Goal: Communication & Community: Answer question/provide support

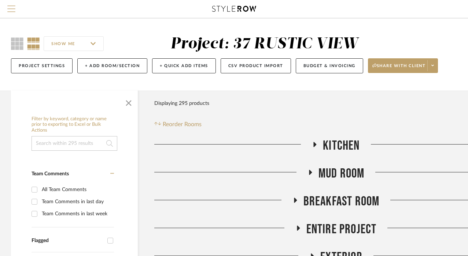
click at [11, 8] on span "Menu" at bounding box center [11, 10] width 8 height 11
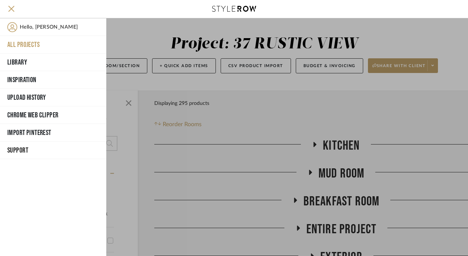
click at [22, 41] on button "All Projects" at bounding box center [53, 45] width 106 height 18
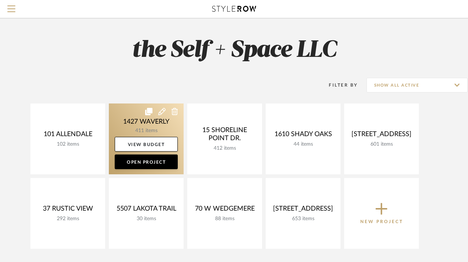
click at [135, 119] on link at bounding box center [146, 138] width 75 height 71
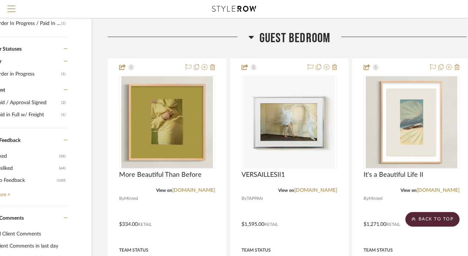
scroll to position [327, 47]
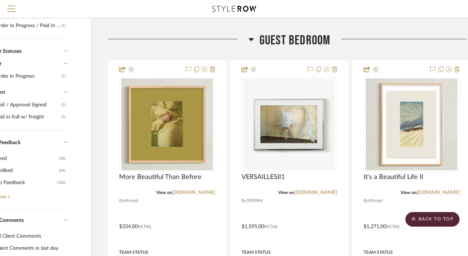
click at [252, 38] on icon at bounding box center [250, 39] width 5 height 3
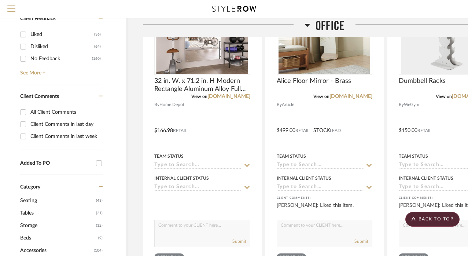
scroll to position [453, 0]
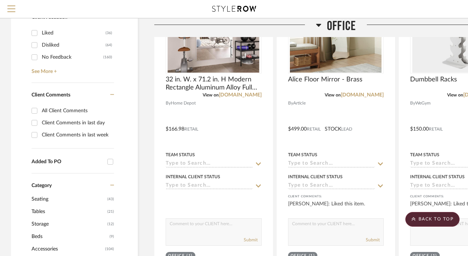
click at [36, 109] on input "All Client Comments" at bounding box center [35, 111] width 12 height 12
checkbox input "true"
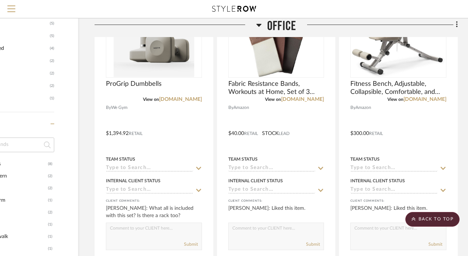
scroll to position [711, 60]
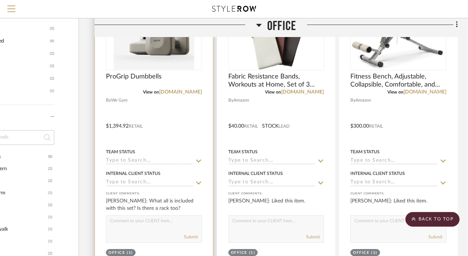
click at [131, 223] on textarea at bounding box center [153, 222] width 95 height 14
type textarea "This is all of the weights that you listed out that you needed. Does not includ…"
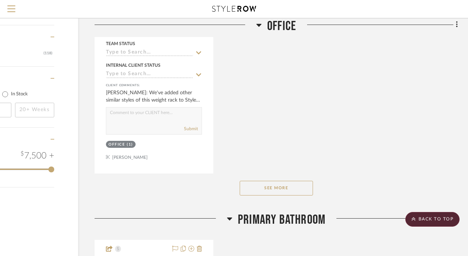
scroll to position [1144, 60]
click at [259, 181] on button "See More" at bounding box center [276, 188] width 73 height 15
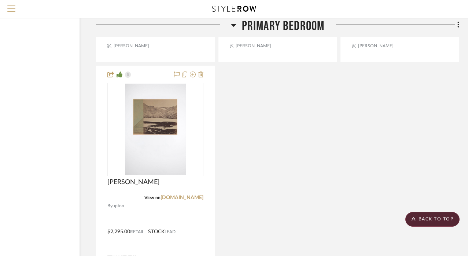
scroll to position [1990, 58]
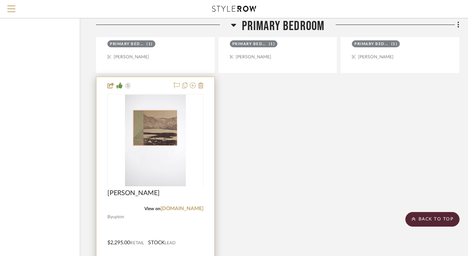
click at [126, 190] on div "[PERSON_NAME]" at bounding box center [155, 197] width 96 height 16
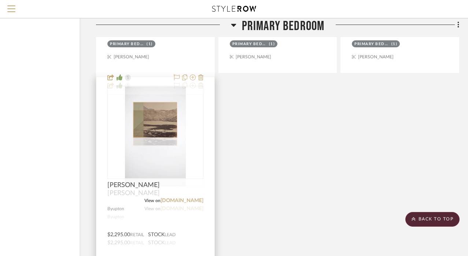
click at [157, 189] on div "[PERSON_NAME]" at bounding box center [155, 197] width 96 height 16
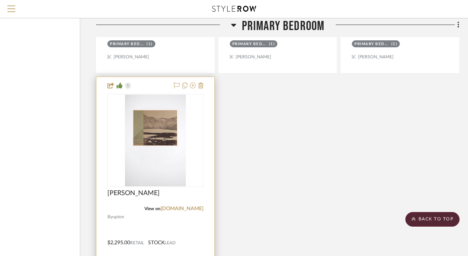
click at [145, 205] on div "View on [DOMAIN_NAME]" at bounding box center [155, 208] width 96 height 7
click at [163, 157] on img "0" at bounding box center [155, 141] width 61 height 92
click at [159, 152] on img "0" at bounding box center [155, 141] width 61 height 92
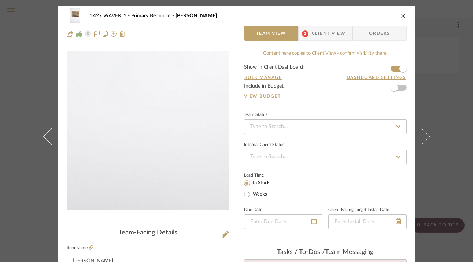
scroll to position [62, 0]
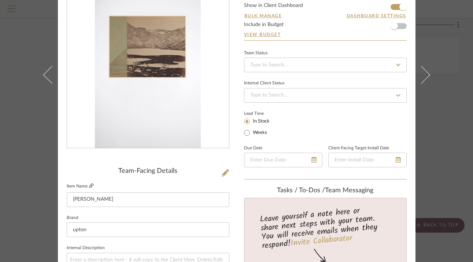
click at [90, 186] on icon at bounding box center [91, 185] width 4 height 4
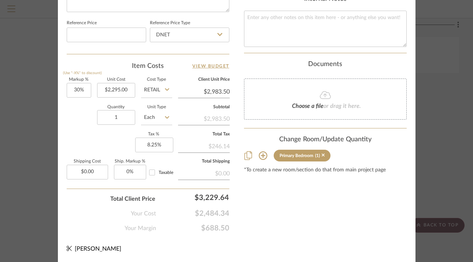
scroll to position [420, 0]
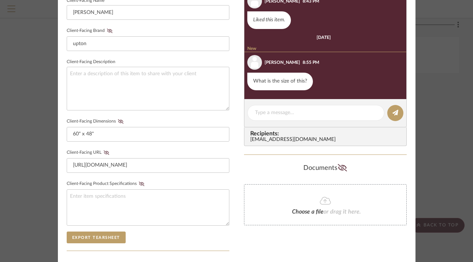
scroll to position [199, 0]
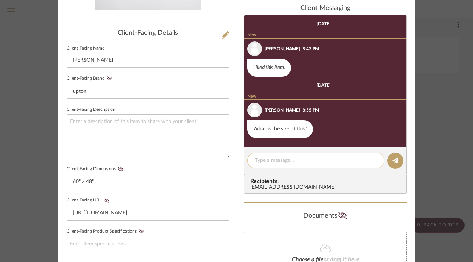
click at [292, 164] on div at bounding box center [315, 160] width 137 height 16
click at [294, 159] on textarea at bounding box center [316, 160] width 122 height 8
type textarea "60" x 48""
click at [397, 159] on button at bounding box center [395, 160] width 16 height 16
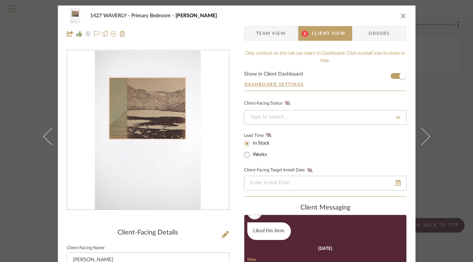
scroll to position [19, 0]
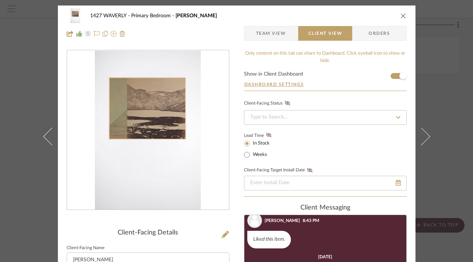
click at [400, 15] on icon "close" at bounding box center [403, 16] width 6 height 6
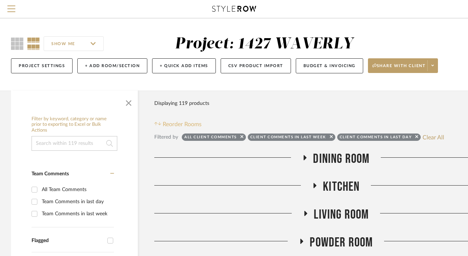
scroll to position [0, 0]
click at [241, 137] on icon at bounding box center [241, 136] width 3 height 5
checkbox input "false"
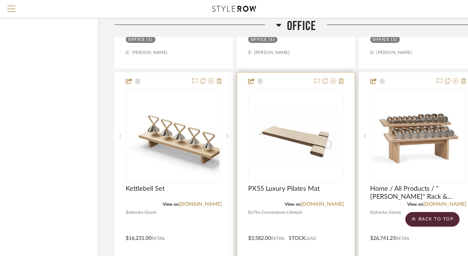
scroll to position [1970, 40]
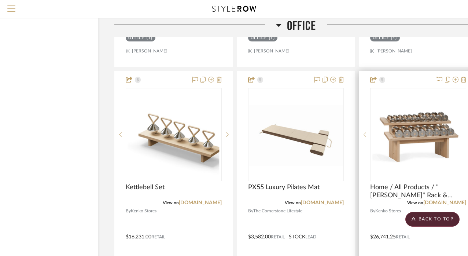
click at [421, 133] on img "0" at bounding box center [418, 135] width 92 height 92
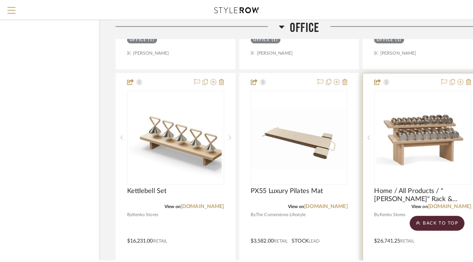
scroll to position [0, 0]
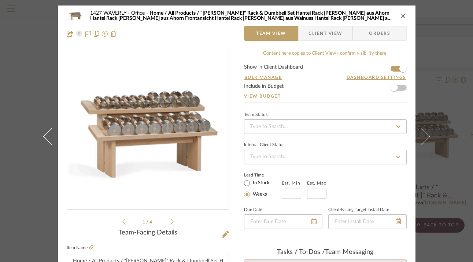
click at [171, 220] on div "1 / 4" at bounding box center [148, 138] width 163 height 176
click at [170, 220] on icon at bounding box center [171, 221] width 3 height 6
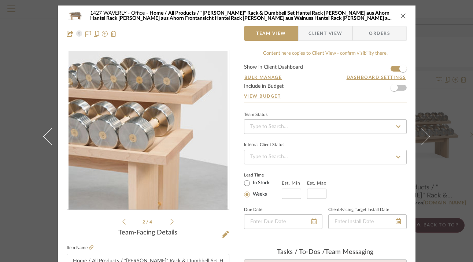
click at [170, 220] on icon at bounding box center [171, 221] width 3 height 6
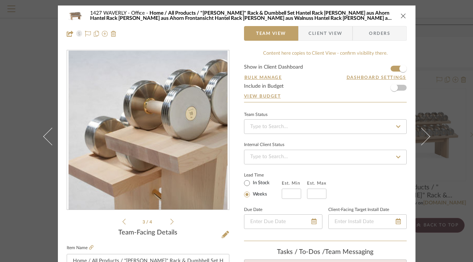
click at [170, 220] on icon at bounding box center [171, 221] width 3 height 6
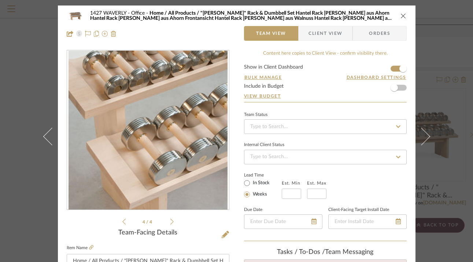
click at [170, 220] on icon at bounding box center [171, 221] width 3 height 6
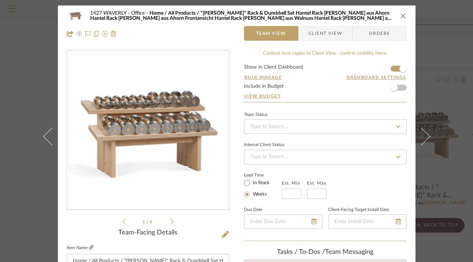
click at [89, 247] on icon at bounding box center [91, 247] width 4 height 4
click at [400, 13] on icon "close" at bounding box center [403, 16] width 6 height 6
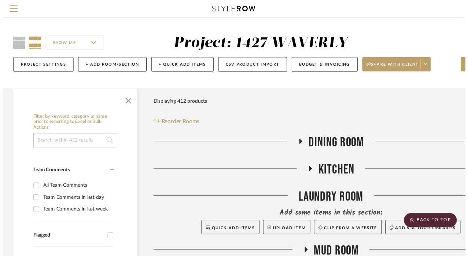
scroll to position [1970, 40]
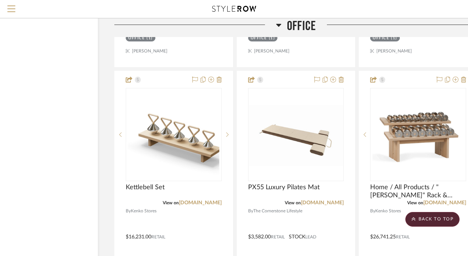
click at [279, 24] on icon at bounding box center [278, 25] width 5 height 3
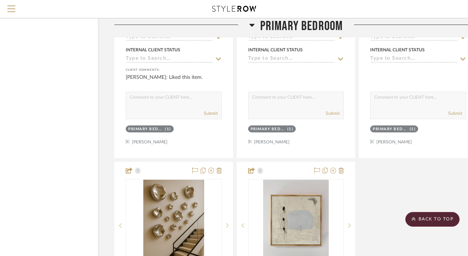
click at [253, 25] on icon at bounding box center [251, 25] width 5 height 3
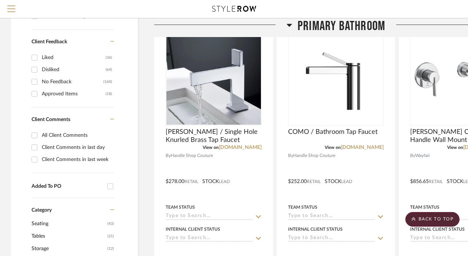
scroll to position [429, 0]
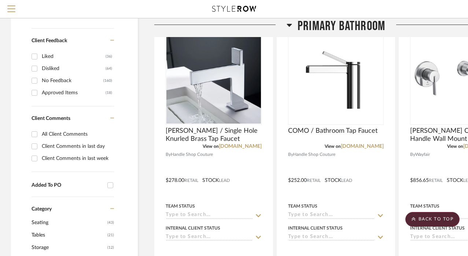
click at [59, 132] on div "All Client Comments" at bounding box center [77, 134] width 70 height 12
click at [40, 132] on input "All Client Comments" at bounding box center [35, 134] width 12 height 12
checkbox input "true"
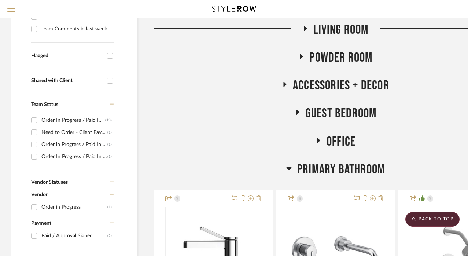
scroll to position [174, 0]
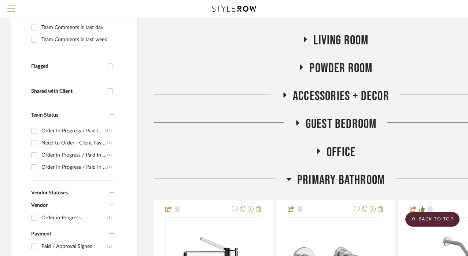
click at [297, 122] on icon at bounding box center [297, 122] width 3 height 5
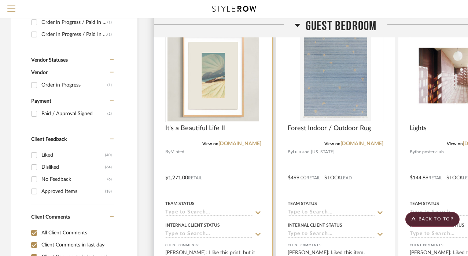
scroll to position [343, 0]
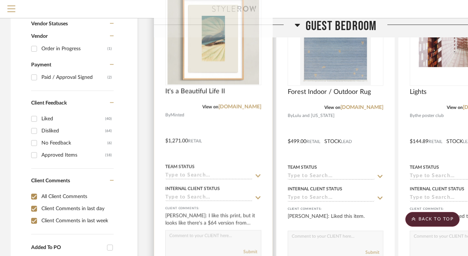
click at [215, 129] on div at bounding box center [213, 136] width 118 height 321
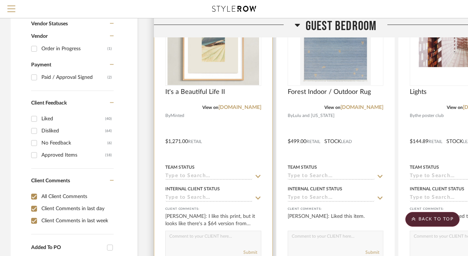
click at [217, 118] on div at bounding box center [213, 136] width 118 height 321
click at [207, 117] on div at bounding box center [213, 136] width 118 height 321
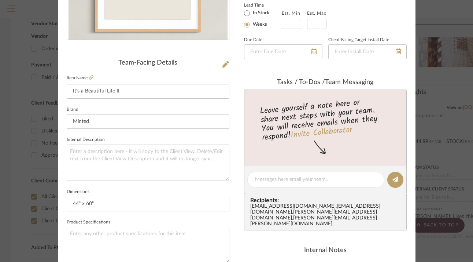
scroll to position [194, 0]
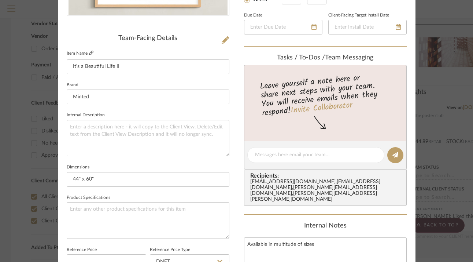
click at [89, 52] on icon at bounding box center [91, 53] width 4 height 4
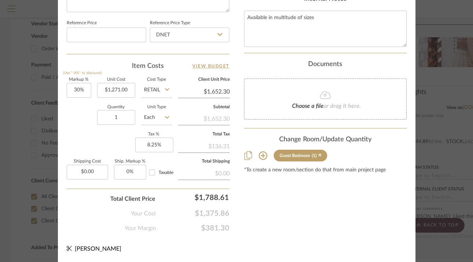
scroll to position [420, 0]
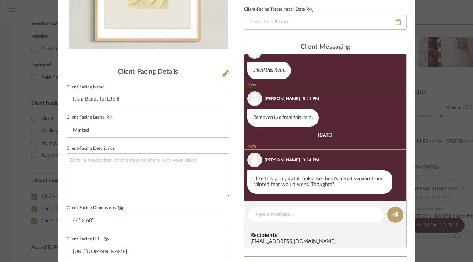
scroll to position [166, 0]
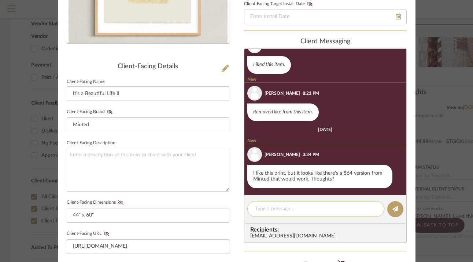
click at [296, 210] on textarea at bounding box center [316, 209] width 122 height 8
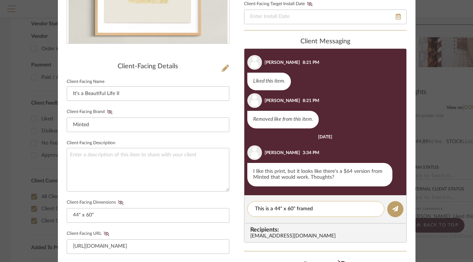
scroll to position [10, 0]
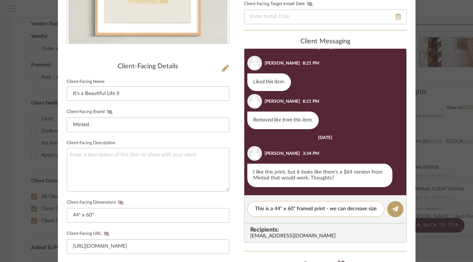
click at [294, 207] on textarea "This is a 44" x 60" framed print - we can decrease size" at bounding box center [316, 209] width 122 height 8
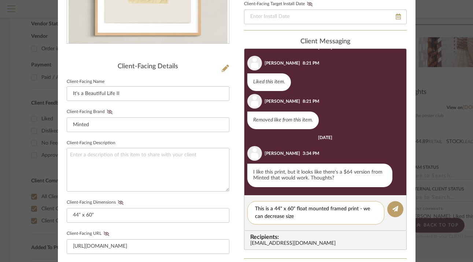
click at [305, 215] on textarea "This is a 44" x 60" float mounted framed print - we can decrease size" at bounding box center [316, 212] width 122 height 15
drag, startPoint x: 310, startPoint y: 217, endPoint x: 361, endPoint y: 210, distance: 51.8
click at [361, 210] on textarea "This is a 44" x 60" float mounted framed print - we can decrease size" at bounding box center [316, 212] width 122 height 15
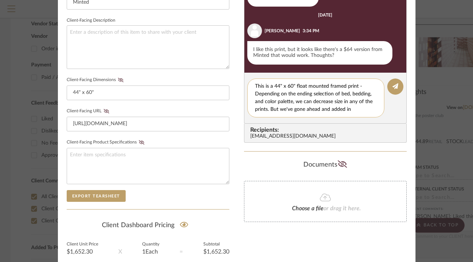
scroll to position [295, 0]
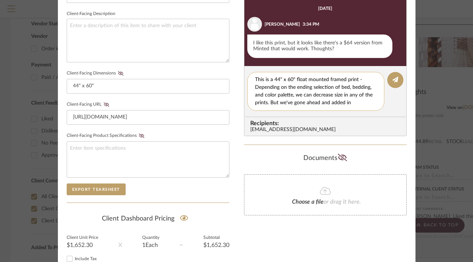
drag, startPoint x: 276, startPoint y: 104, endPoint x: 289, endPoint y: 99, distance: 14.0
click at [276, 104] on textarea "This is a 44" x 60" float mounted framed print - Depending on the ending select…" at bounding box center [316, 91] width 122 height 31
click at [316, 103] on textarea "This is a 44" x 60" float mounted framed print - Depending on the ending select…" at bounding box center [318, 91] width 127 height 31
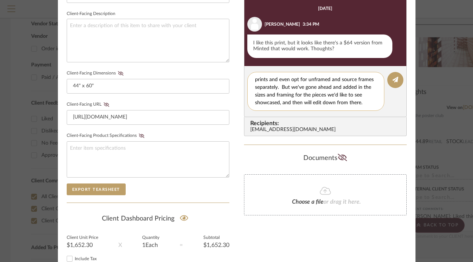
type textarea "This is a 44" x 60" float mounted framed print - Depending on the ending select…"
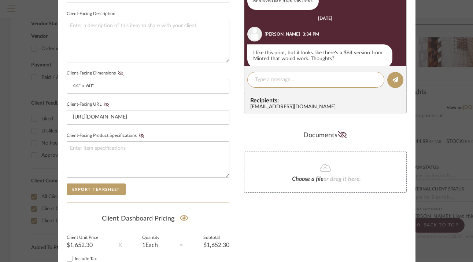
scroll to position [0, 0]
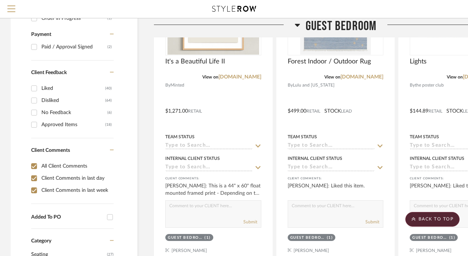
scroll to position [369, 0]
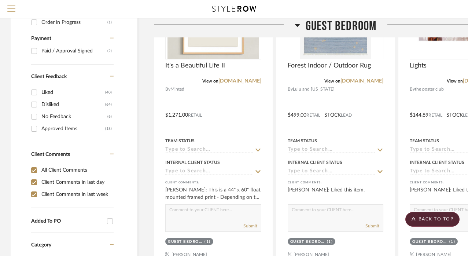
click at [297, 26] on icon at bounding box center [297, 25] width 5 height 3
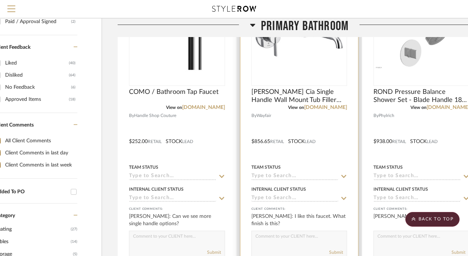
click at [289, 115] on div at bounding box center [299, 136] width 118 height 321
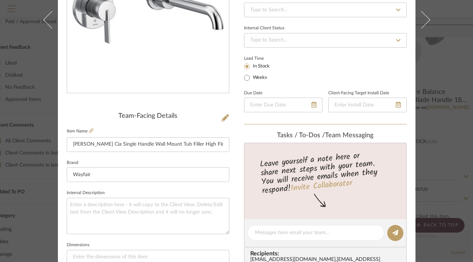
scroll to position [156, 0]
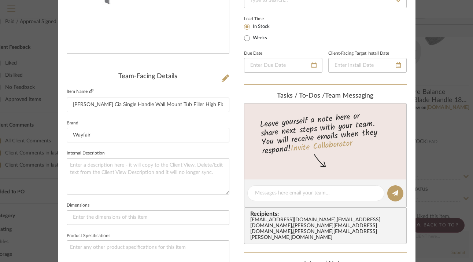
click at [89, 91] on icon at bounding box center [91, 91] width 4 height 4
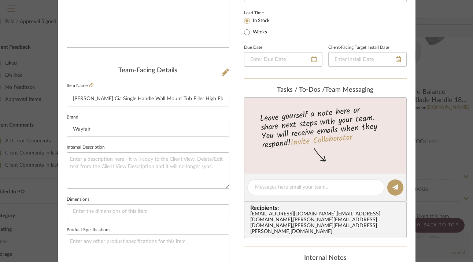
scroll to position [166, 0]
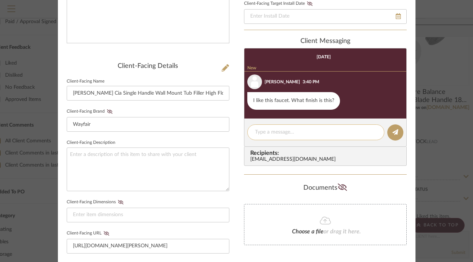
click at [300, 133] on textarea at bounding box center [316, 132] width 122 height 8
type textarea "Chrome"
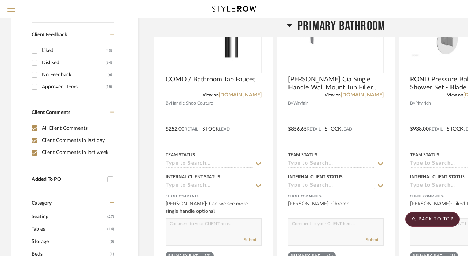
scroll to position [394, 0]
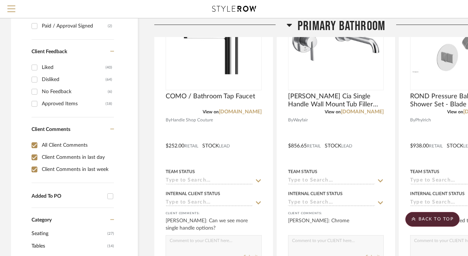
click at [36, 146] on input "All Client Comments" at bounding box center [35, 145] width 12 height 12
checkbox input "false"
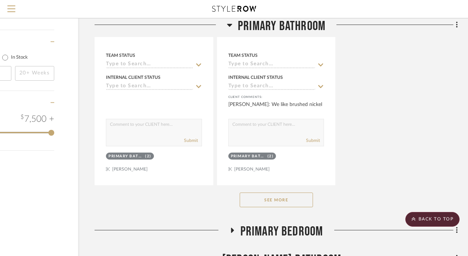
scroll to position [1230, 58]
click at [290, 196] on button "See More" at bounding box center [277, 199] width 73 height 15
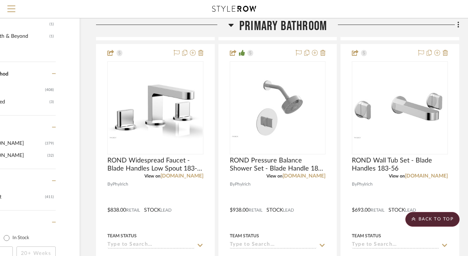
scroll to position [1052, 58]
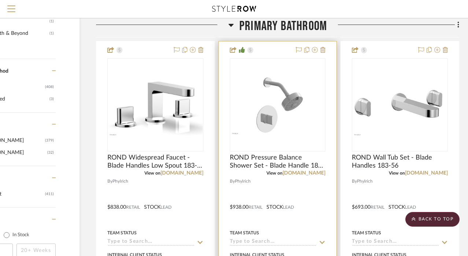
click at [281, 184] on div at bounding box center [278, 201] width 118 height 321
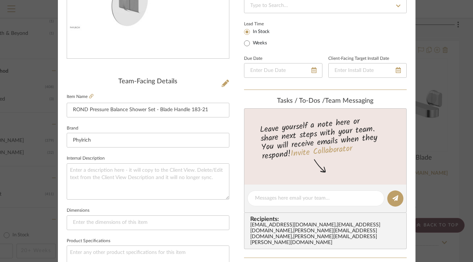
scroll to position [156, 0]
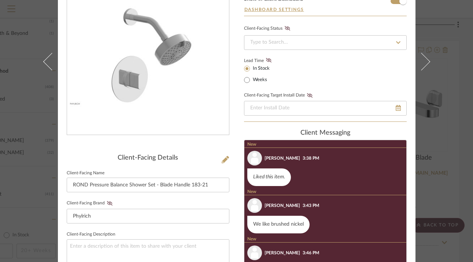
scroll to position [71, 0]
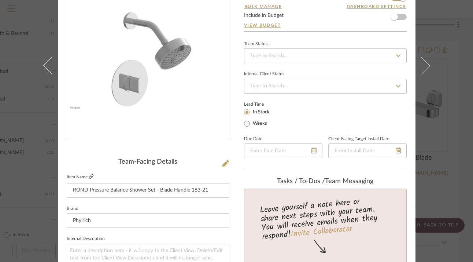
click at [90, 176] on icon at bounding box center [91, 176] width 4 height 4
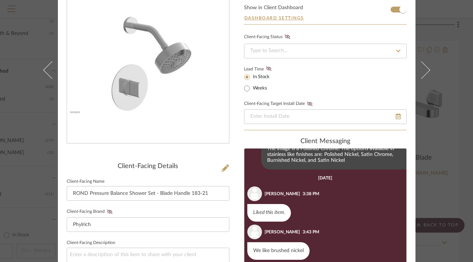
scroll to position [80, 0]
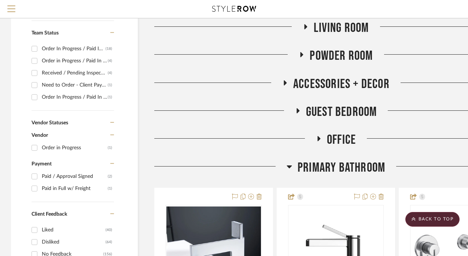
scroll to position [257, 0]
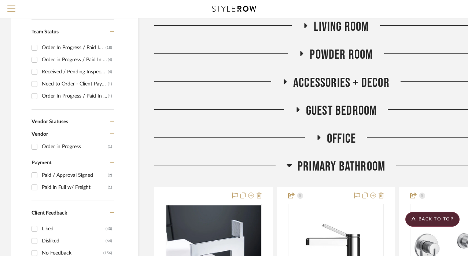
click at [287, 162] on icon at bounding box center [288, 165] width 5 height 9
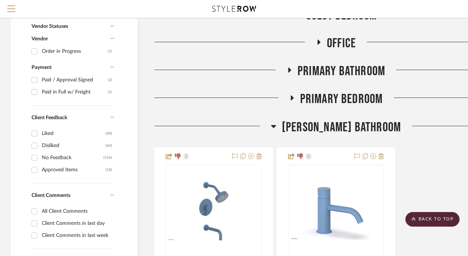
scroll to position [364, 0]
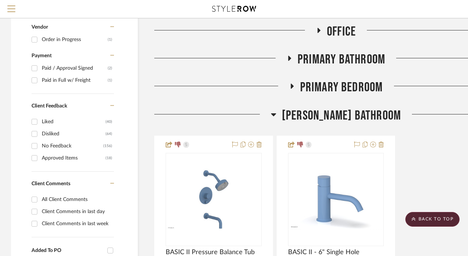
click at [276, 113] on icon at bounding box center [273, 114] width 5 height 3
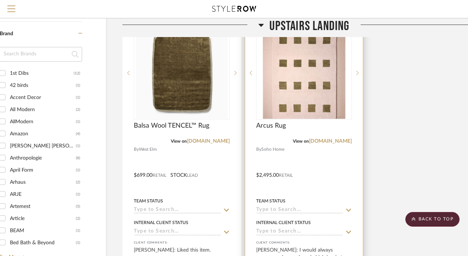
scroll to position [889, 32]
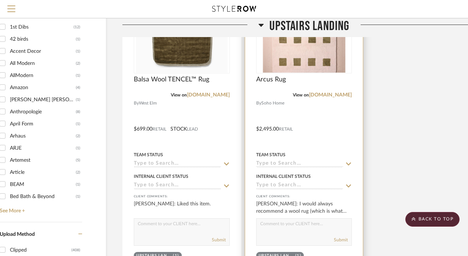
click at [320, 192] on div at bounding box center [304, 123] width 118 height 321
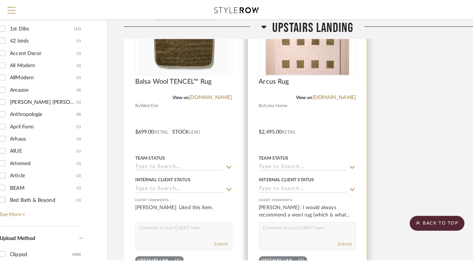
scroll to position [0, 0]
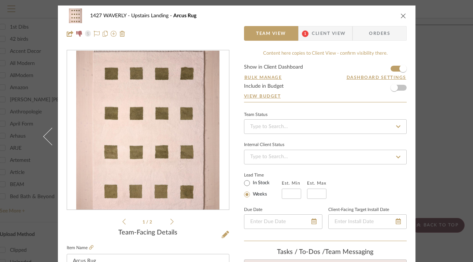
click at [315, 32] on span "Client View" at bounding box center [329, 33] width 34 height 15
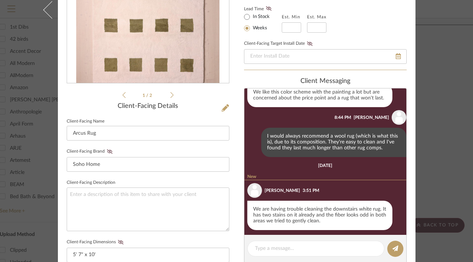
scroll to position [129, 0]
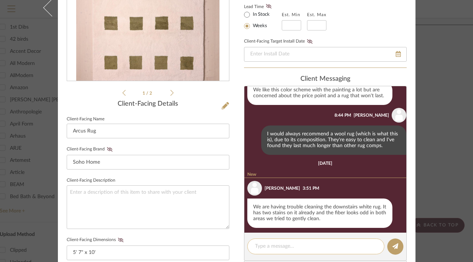
click at [292, 249] on textarea at bounding box center [316, 246] width 122 height 8
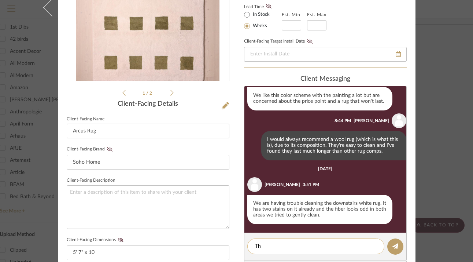
scroll to position [235, 0]
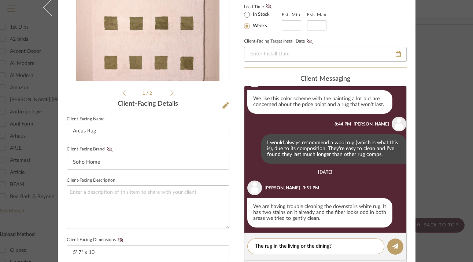
type textarea "The rug in the living or the dining?"
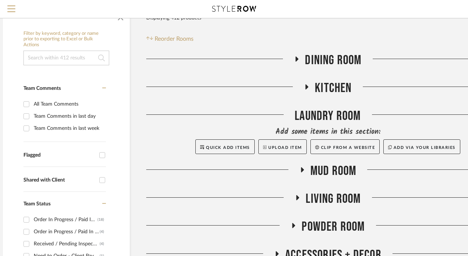
scroll to position [85, 10]
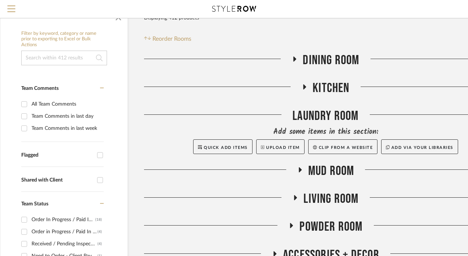
click at [294, 195] on icon at bounding box center [295, 197] width 3 height 5
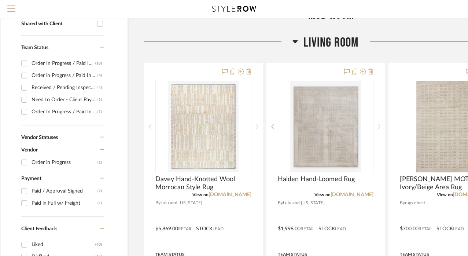
scroll to position [243, 10]
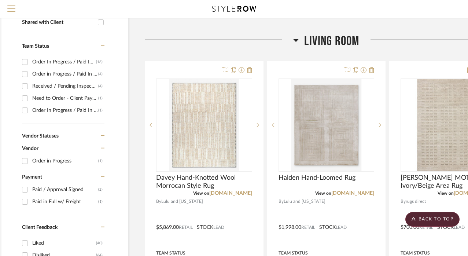
click at [296, 39] on icon at bounding box center [295, 40] width 5 height 3
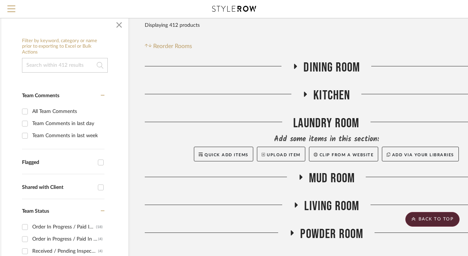
scroll to position [69, 10]
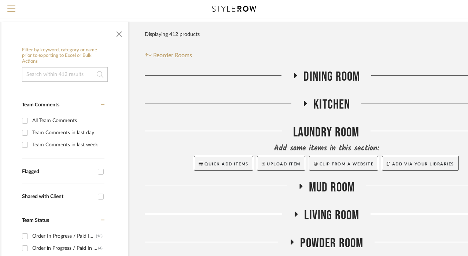
click at [296, 70] on h3 "Dining Room" at bounding box center [325, 77] width 67 height 16
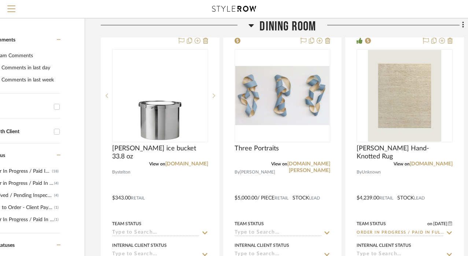
scroll to position [136, 53]
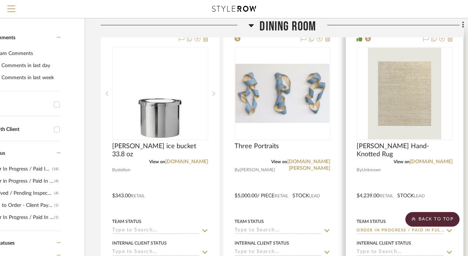
click at [392, 171] on div at bounding box center [404, 190] width 118 height 321
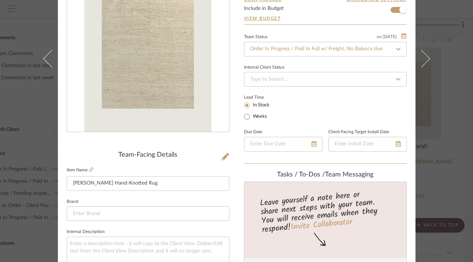
scroll to position [103, 0]
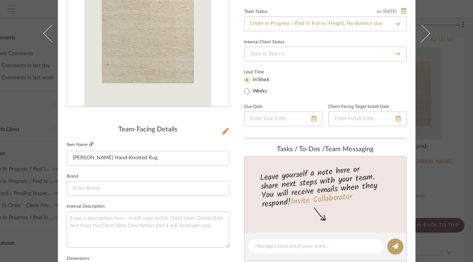
click at [89, 144] on icon at bounding box center [91, 144] width 4 height 4
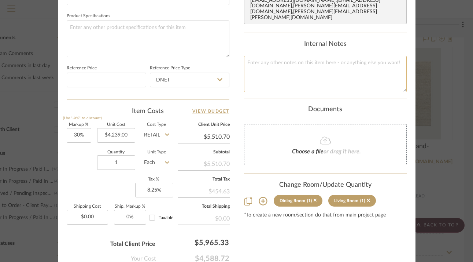
scroll to position [354, 0]
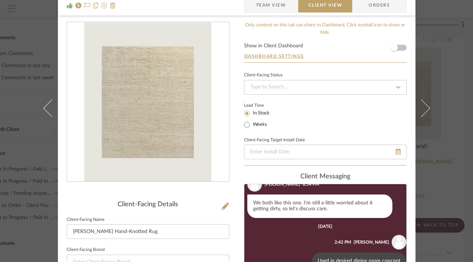
scroll to position [27, 0]
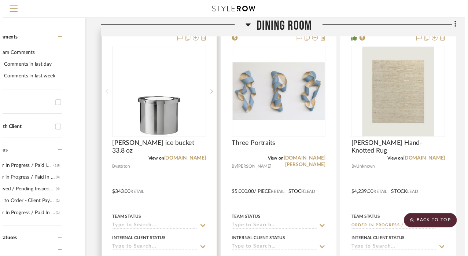
scroll to position [136, 53]
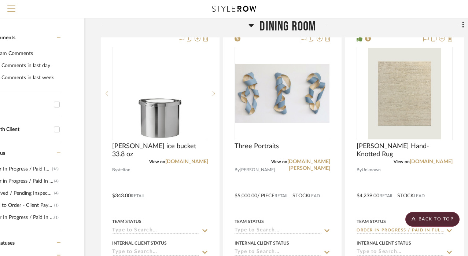
click at [254, 25] on icon at bounding box center [250, 25] width 5 height 9
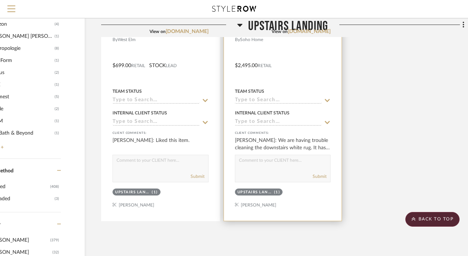
scroll to position [953, 53]
click at [280, 160] on textarea at bounding box center [282, 162] width 95 height 14
type textarea "That is a wool blend of 94% wool and 6% cotton. Can I ask what you used to clea…"
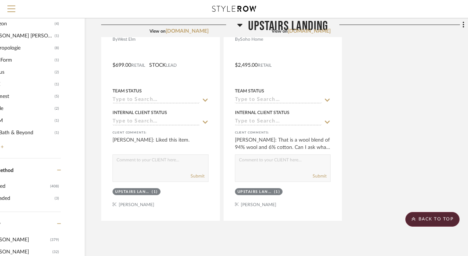
click at [240, 23] on icon at bounding box center [239, 25] width 5 height 9
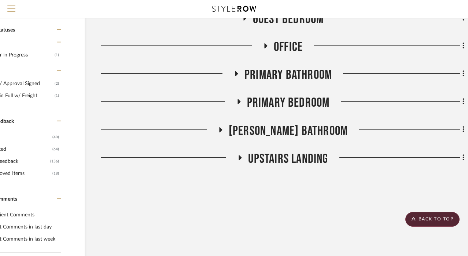
scroll to position [294, 53]
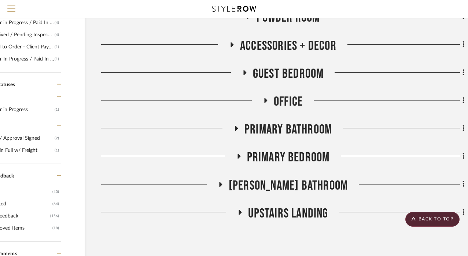
click at [234, 126] on icon at bounding box center [235, 128] width 9 height 5
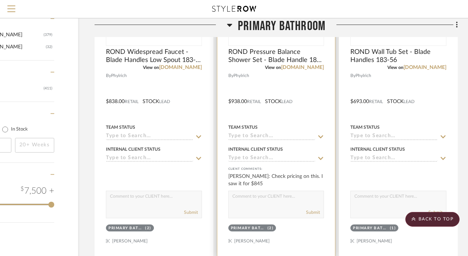
scroll to position [1173, 60]
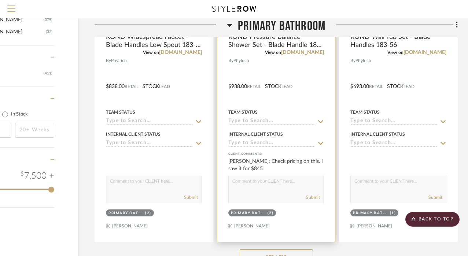
click at [275, 184] on textarea at bounding box center [276, 183] width 95 height 14
type textarea "t"
type textarea "The price does not include the rough in valve."
click at [312, 194] on button "Submit" at bounding box center [313, 197] width 14 height 7
click at [315, 194] on button "Submit" at bounding box center [313, 197] width 14 height 7
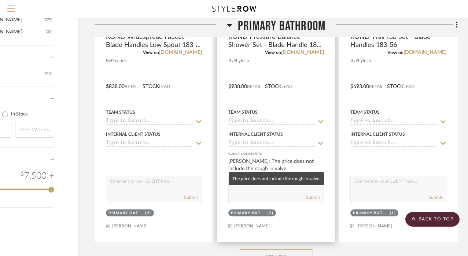
click at [282, 159] on div "[PERSON_NAME]: The price does not include the rough in valve." at bounding box center [276, 165] width 96 height 15
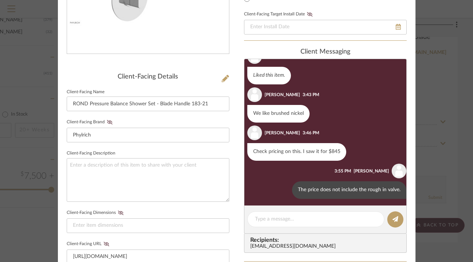
scroll to position [160, 0]
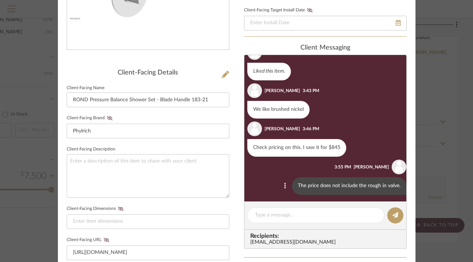
click at [284, 185] on icon at bounding box center [285, 185] width 2 height 6
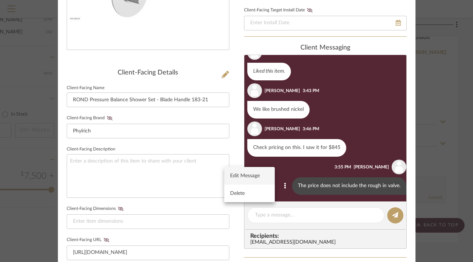
click at [259, 177] on span "Edit Message" at bounding box center [245, 175] width 30 height 6
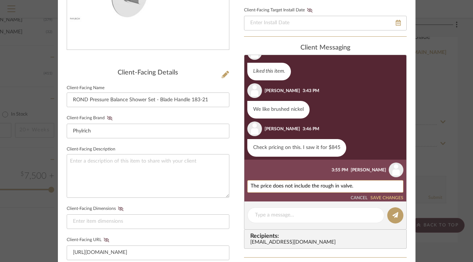
click at [254, 184] on textarea "The price does not include the rough in valve." at bounding box center [325, 185] width 149 height 5
type textarea "The $845 price does not include the rough in valve."
click at [370, 184] on textarea "The $845 price does not include the rough in valve." at bounding box center [325, 185] width 149 height 5
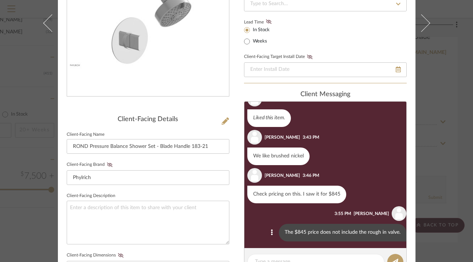
scroll to position [113, 0]
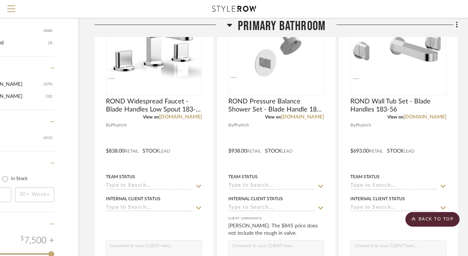
scroll to position [1099, 60]
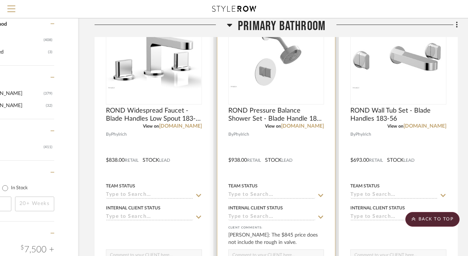
click at [278, 136] on div at bounding box center [276, 155] width 118 height 321
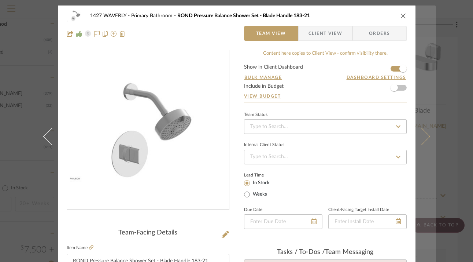
scroll to position [0, 0]
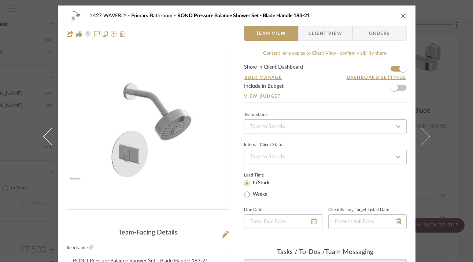
click at [403, 17] on icon "close" at bounding box center [403, 16] width 6 height 6
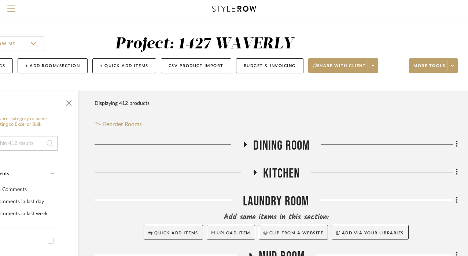
scroll to position [0, 60]
click at [375, 63] on span at bounding box center [372, 65] width 10 height 11
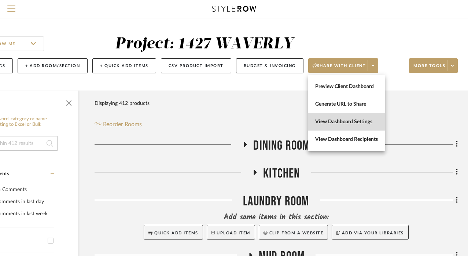
click at [340, 126] on button "View Dashboard Settings" at bounding box center [346, 122] width 77 height 18
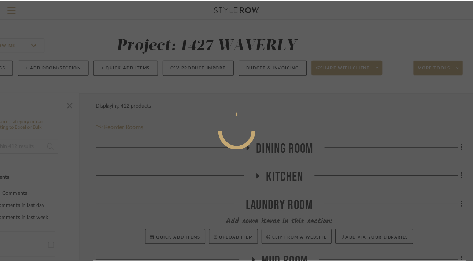
scroll to position [0, 0]
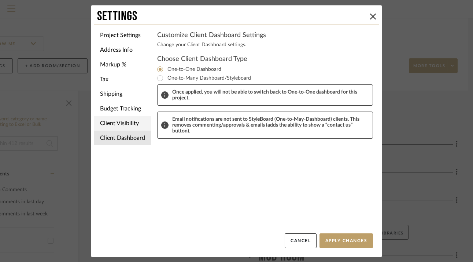
click at [123, 121] on li "Client Visibility" at bounding box center [122, 123] width 57 height 15
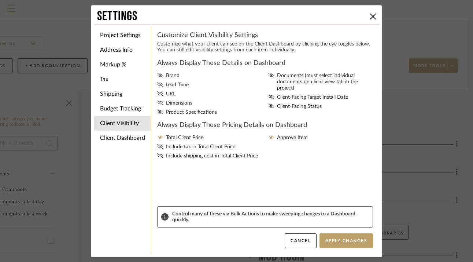
click at [157, 104] on icon at bounding box center [160, 102] width 6 height 4
click at [0, 0] on input "Dimensions" at bounding box center [0, 0] width 0 height 0
click at [346, 186] on div "Always Display These Details on Dashboard Brand Lead Time URL Dimensions Produc…" at bounding box center [265, 132] width 216 height 147
click at [308, 241] on button "Cancel" at bounding box center [301, 240] width 32 height 15
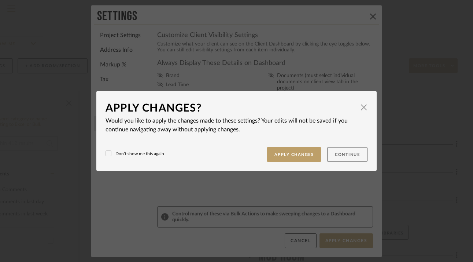
click at [347, 152] on button "Continue" at bounding box center [347, 154] width 40 height 15
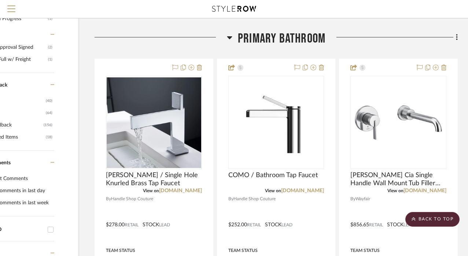
scroll to position [386, 60]
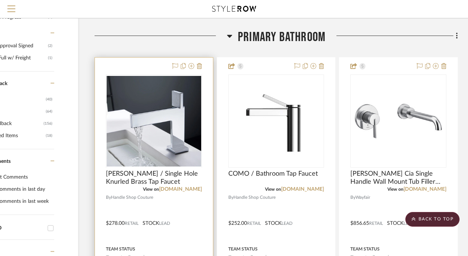
click at [118, 64] on div at bounding box center [154, 218] width 118 height 321
click at [136, 64] on div at bounding box center [154, 218] width 118 height 321
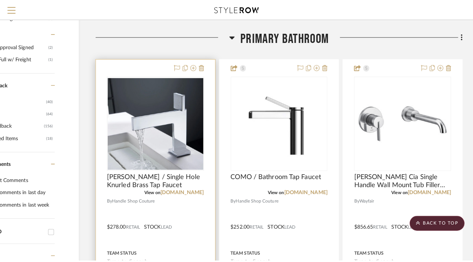
scroll to position [0, 0]
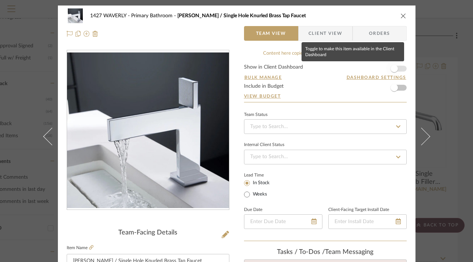
click at [399, 70] on span "button" at bounding box center [394, 68] width 16 height 16
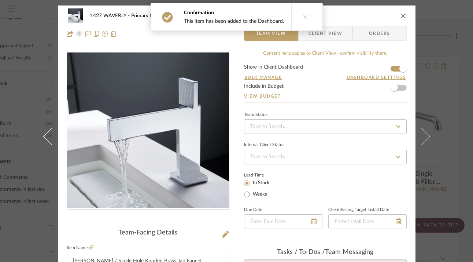
click at [395, 14] on div "1427 [GEOGRAPHIC_DATA] [PERSON_NAME] / Single Hole Knurled Brass Tap Faucet" at bounding box center [237, 15] width 340 height 15
click at [403, 14] on icon "close" at bounding box center [403, 16] width 6 height 6
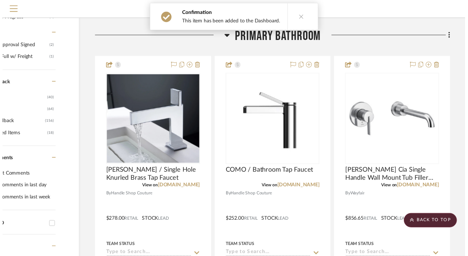
scroll to position [386, 60]
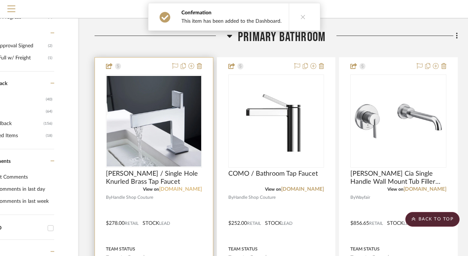
click at [180, 189] on link "[DOMAIN_NAME]" at bounding box center [180, 188] width 43 height 5
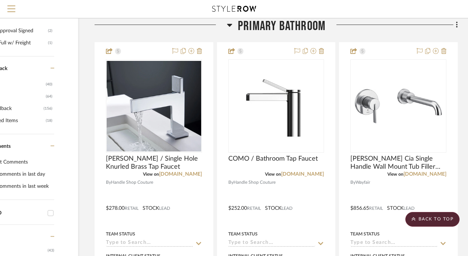
scroll to position [401, 60]
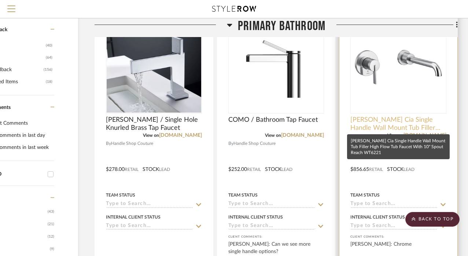
click at [386, 121] on span "[PERSON_NAME] Cia Single Handle Wall Mount Tub Filler High Flow Tub Faucet With…" at bounding box center [398, 124] width 96 height 16
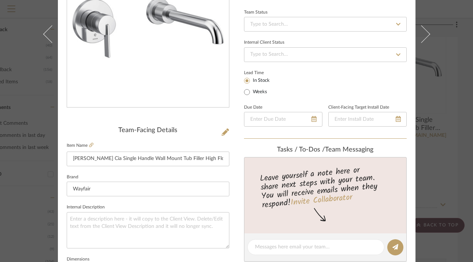
scroll to position [104, 0]
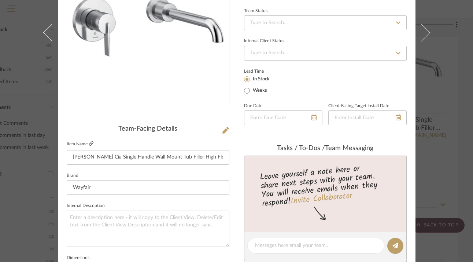
click at [90, 143] on icon at bounding box center [91, 143] width 4 height 4
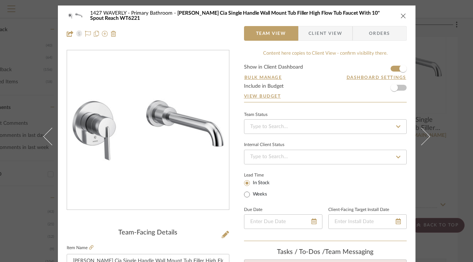
scroll to position [0, 0]
click at [400, 16] on icon "close" at bounding box center [403, 16] width 6 height 6
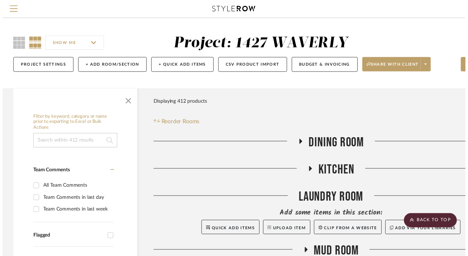
scroll to position [440, 60]
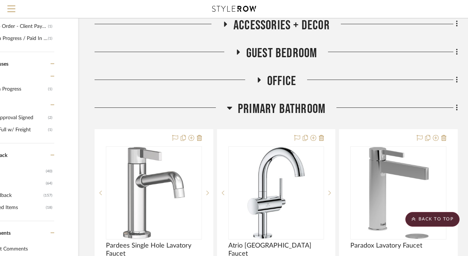
scroll to position [321, 60]
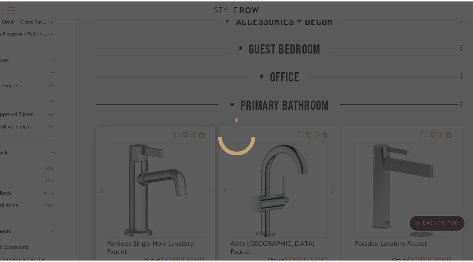
scroll to position [0, 0]
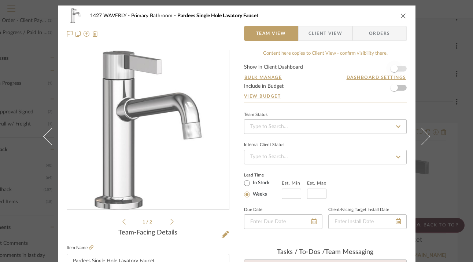
click at [391, 70] on span "button" at bounding box center [393, 68] width 7 height 7
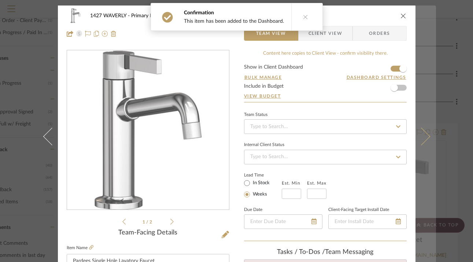
click at [427, 129] on button at bounding box center [425, 136] width 21 height 262
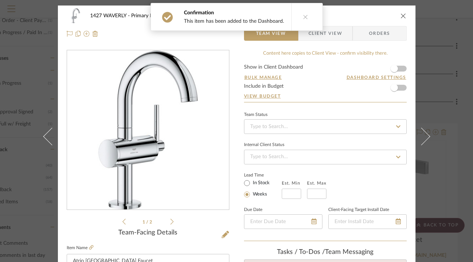
click at [400, 70] on form "Show in Client Dashboard Bulk Manage Dashboard Settings Include in Budget View …" at bounding box center [325, 82] width 163 height 37
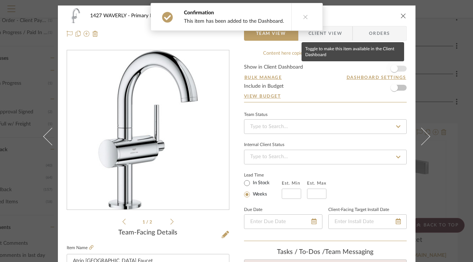
click at [393, 68] on span "button" at bounding box center [393, 68] width 7 height 7
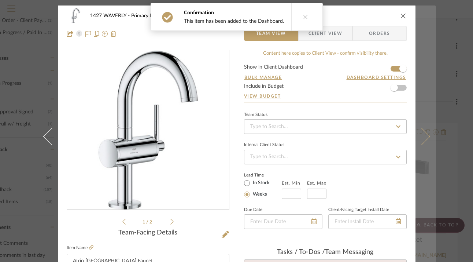
click at [419, 71] on button at bounding box center [425, 136] width 21 height 262
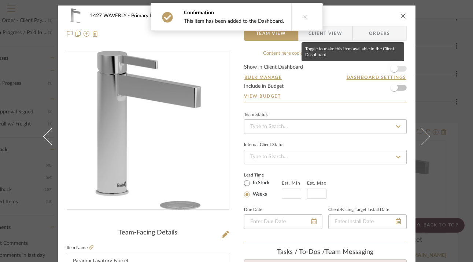
click at [394, 67] on span "button" at bounding box center [393, 68] width 7 height 7
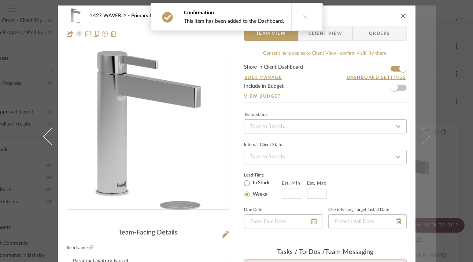
click at [421, 67] on button at bounding box center [425, 136] width 21 height 262
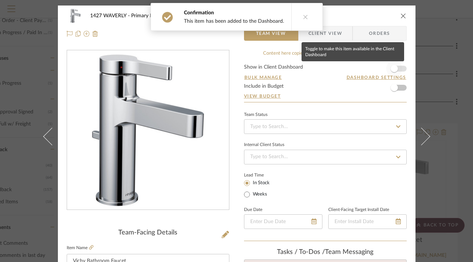
click at [390, 68] on span "button" at bounding box center [393, 68] width 7 height 7
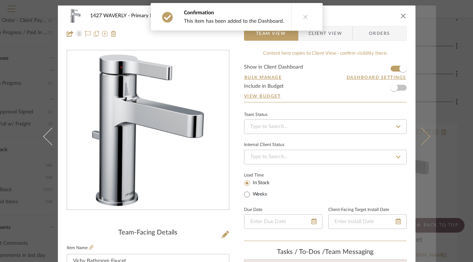
click at [418, 68] on button at bounding box center [425, 136] width 21 height 262
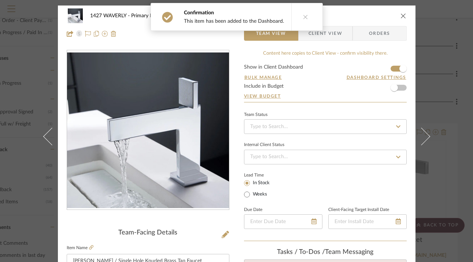
click at [400, 14] on icon "close" at bounding box center [403, 16] width 6 height 6
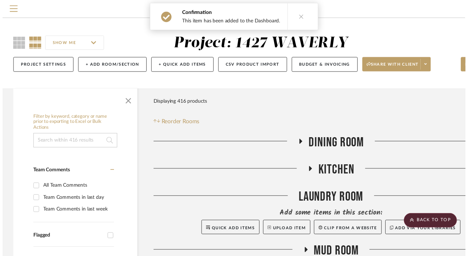
scroll to position [321, 60]
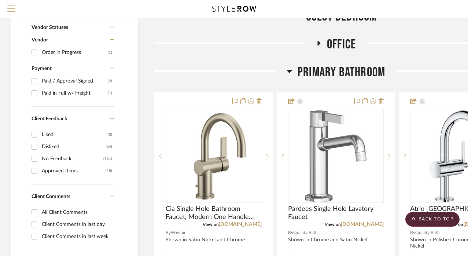
scroll to position [348, 0]
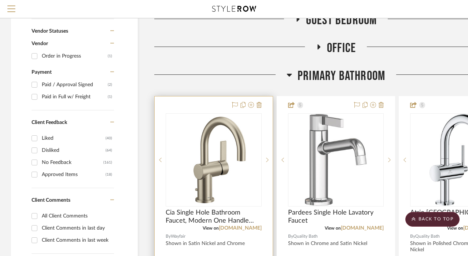
click at [195, 106] on div at bounding box center [214, 256] width 118 height 321
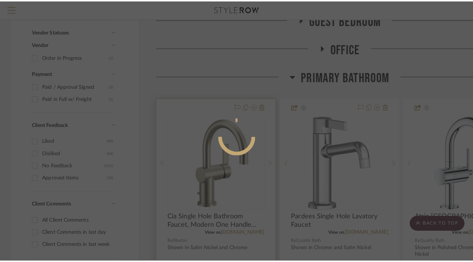
scroll to position [0, 0]
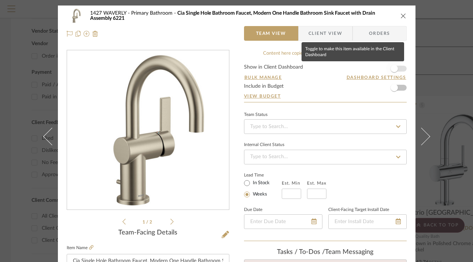
click at [396, 65] on span "button" at bounding box center [394, 68] width 16 height 16
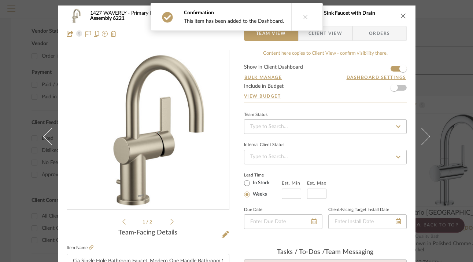
click at [401, 15] on icon "close" at bounding box center [403, 16] width 6 height 6
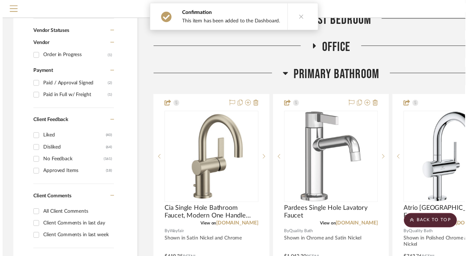
scroll to position [348, 0]
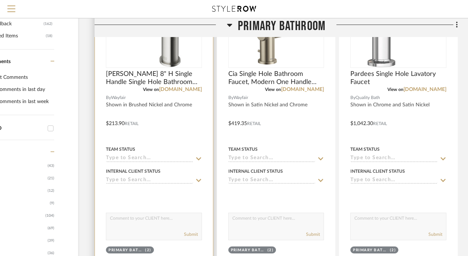
scroll to position [494, 60]
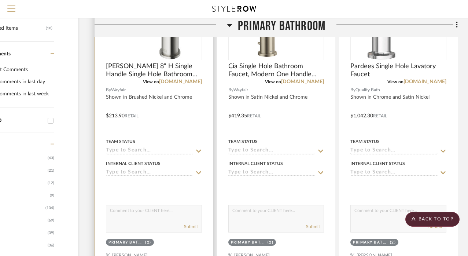
click at [189, 114] on div at bounding box center [154, 110] width 118 height 321
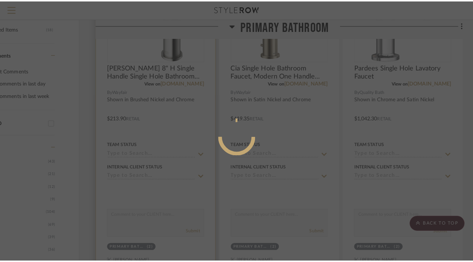
scroll to position [0, 0]
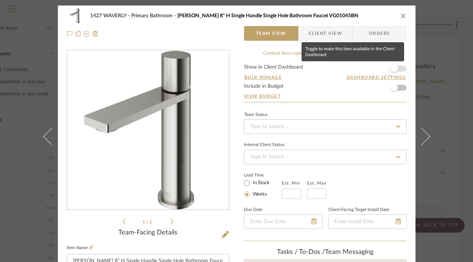
click at [396, 67] on span "button" at bounding box center [394, 68] width 16 height 16
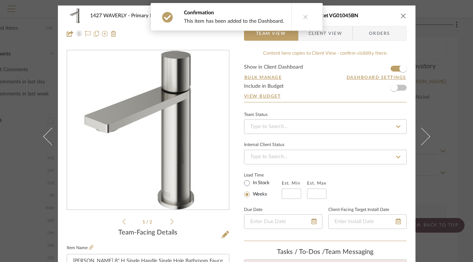
click at [401, 17] on icon "close" at bounding box center [403, 16] width 6 height 6
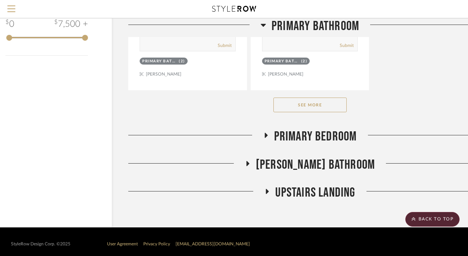
scroll to position [1324, 26]
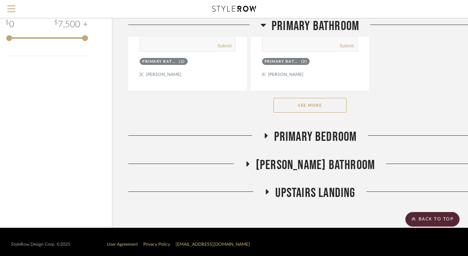
click at [249, 161] on icon at bounding box center [247, 163] width 3 height 5
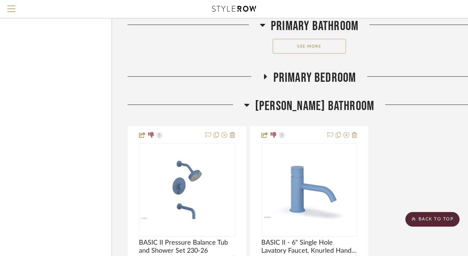
scroll to position [1372, 27]
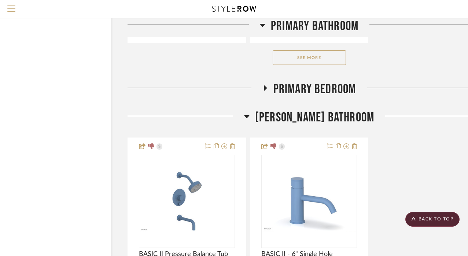
click at [263, 25] on icon at bounding box center [262, 25] width 5 height 3
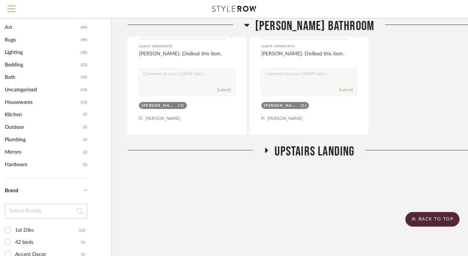
scroll to position [619, 27]
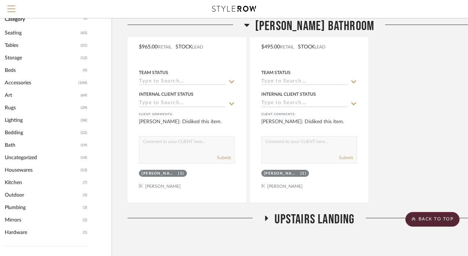
click at [249, 26] on icon at bounding box center [246, 25] width 5 height 3
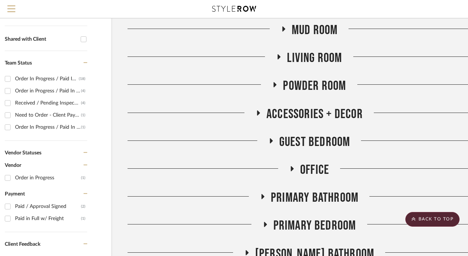
scroll to position [164, 27]
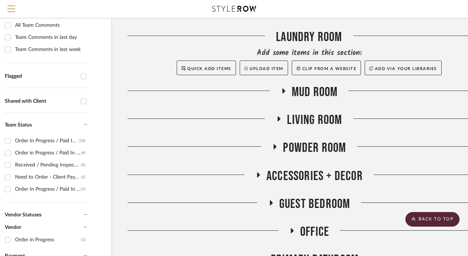
click at [289, 231] on icon at bounding box center [291, 230] width 9 height 5
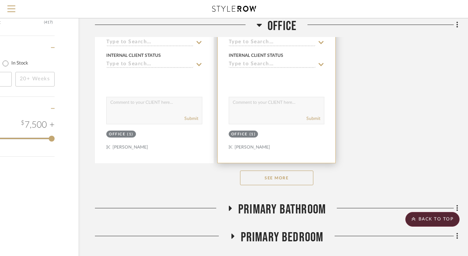
scroll to position [1240, 59]
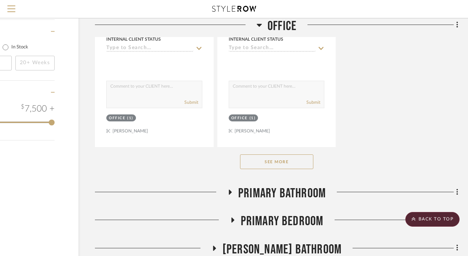
click at [277, 158] on button "See More" at bounding box center [276, 161] width 73 height 15
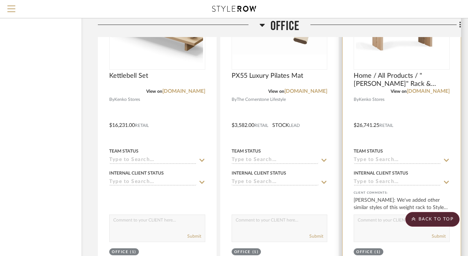
scroll to position [2130, 56]
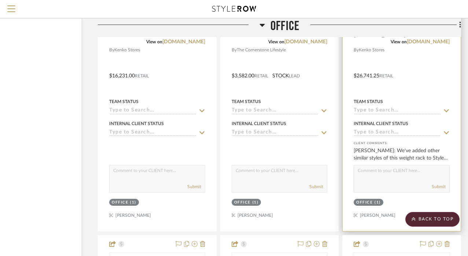
click at [394, 165] on textarea at bounding box center [401, 172] width 95 height 14
click at [399, 167] on textarea "I've reached out to my carpenter and he could build something similar to this w…" at bounding box center [401, 172] width 95 height 14
click at [425, 169] on textarea "I've reached out to my carpenter and he could build something similar to this w…" at bounding box center [401, 172] width 95 height 14
type textarea "I've reached out to my carpenter and he could build something similar to this w…"
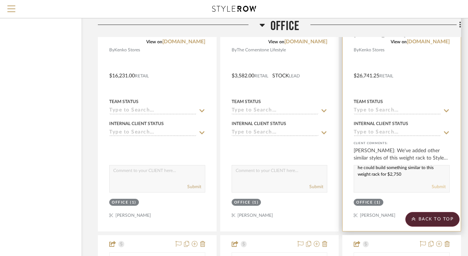
click at [436, 183] on button "Submit" at bounding box center [438, 186] width 14 height 7
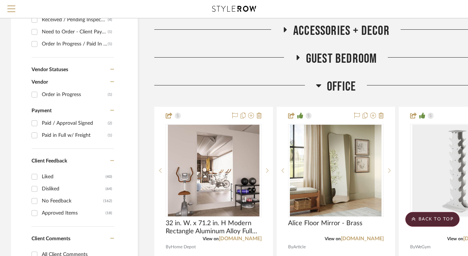
scroll to position [295, 0]
